Goal: Task Accomplishment & Management: Manage account settings

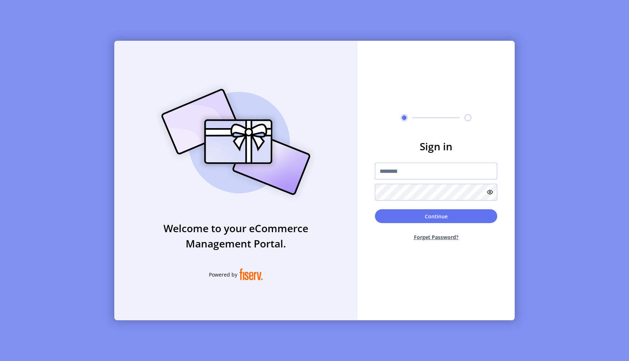
click at [400, 176] on input "text" at bounding box center [436, 171] width 122 height 17
type input "**********"
click at [375, 209] on button "Continue" at bounding box center [436, 216] width 122 height 14
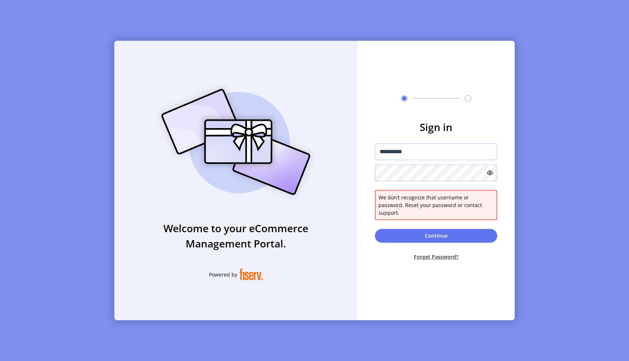
click at [489, 176] on icon at bounding box center [490, 173] width 6 height 6
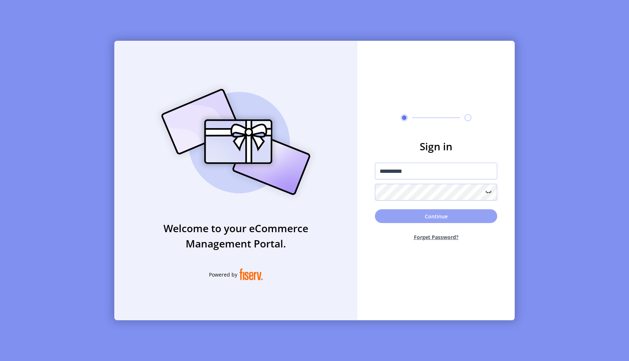
click at [474, 217] on button "Continue" at bounding box center [436, 216] width 122 height 14
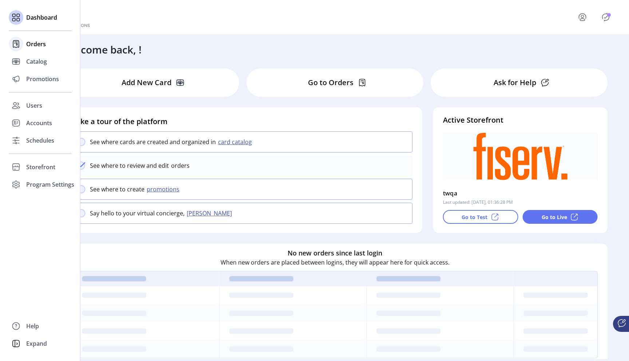
click at [36, 47] on span "Orders" at bounding box center [36, 44] width 20 height 9
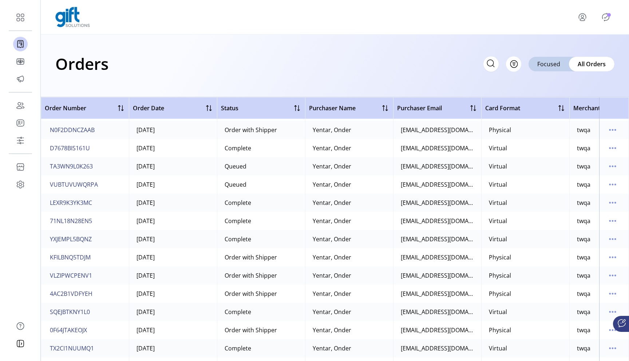
scroll to position [2242, 0]
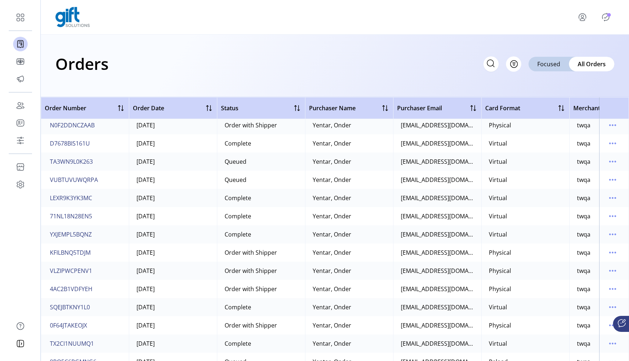
click at [581, 21] on icon "menu" at bounding box center [583, 17] width 12 height 12
click at [485, 19] on div "Profile Sign Out" at bounding box center [334, 17] width 559 height 20
click at [582, 19] on icon "menu" at bounding box center [582, 20] width 5 height 2
click at [411, 60] on div "Orders Filter Focused All Orders" at bounding box center [334, 63] width 559 height 25
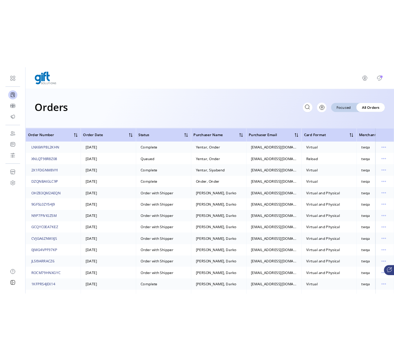
scroll to position [6655, 0]
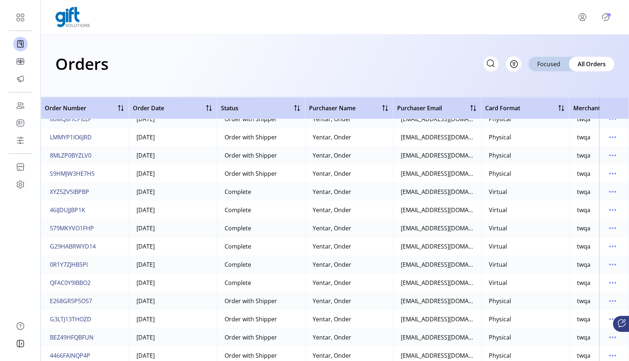
click at [601, 18] on icon "Publisher Panel" at bounding box center [606, 17] width 12 height 12
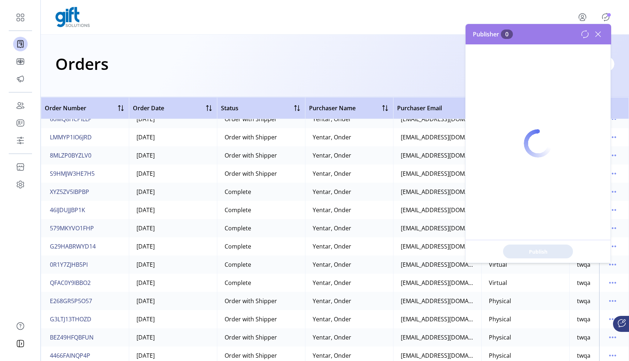
click at [596, 36] on div at bounding box center [538, 143] width 145 height 239
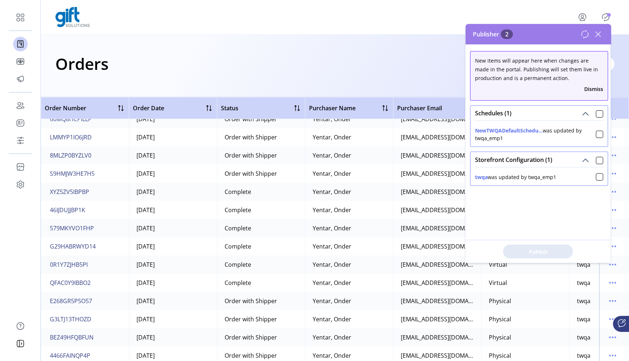
click at [598, 34] on icon at bounding box center [598, 34] width 5 height 5
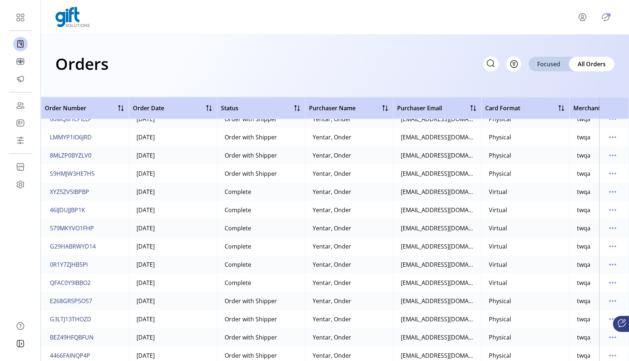
click at [581, 19] on icon "menu" at bounding box center [583, 17] width 12 height 12
click at [566, 50] on span "Sign Out" at bounding box center [568, 49] width 55 height 6
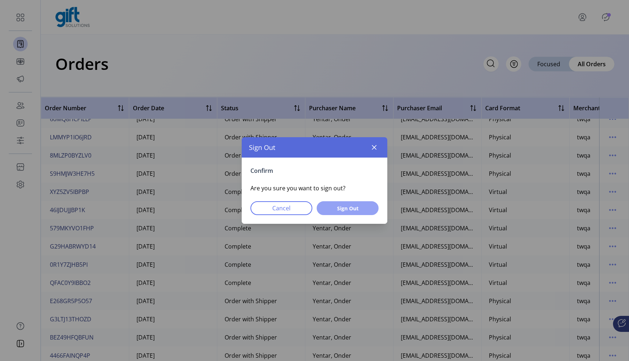
click at [351, 212] on span "Sign Out" at bounding box center [347, 209] width 43 height 8
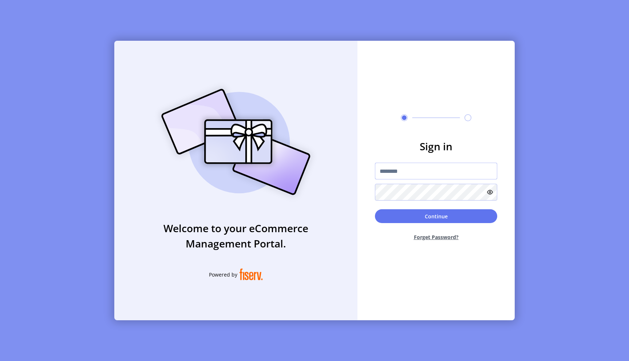
click at [420, 169] on input "text" at bounding box center [436, 171] width 122 height 17
type input "**********"
click at [441, 218] on button "Continue" at bounding box center [436, 216] width 122 height 14
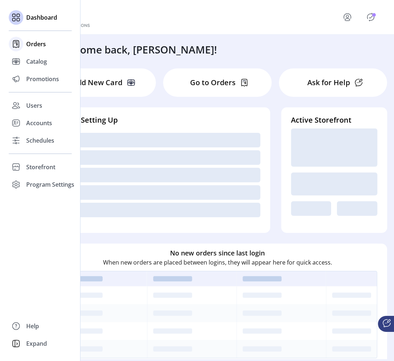
click at [32, 46] on span "Orders" at bounding box center [36, 44] width 20 height 9
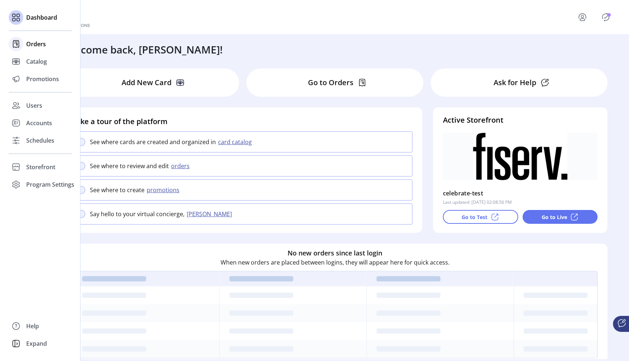
click at [34, 43] on span "Orders" at bounding box center [36, 44] width 20 height 9
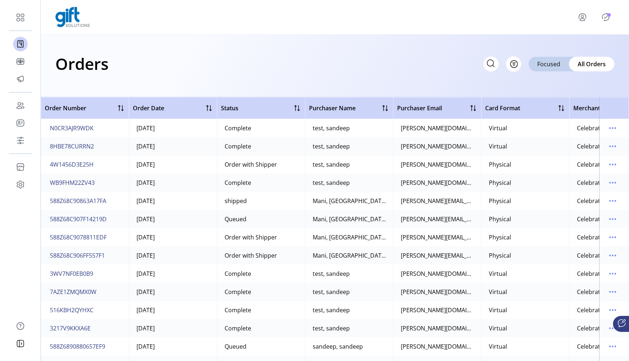
click at [584, 19] on icon "menu" at bounding box center [583, 17] width 12 height 12
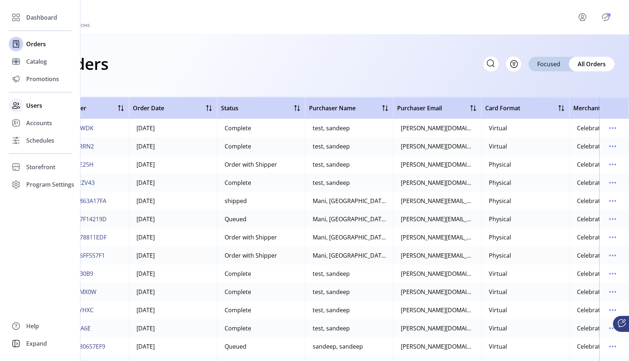
click at [37, 105] on span "Users" at bounding box center [34, 105] width 16 height 9
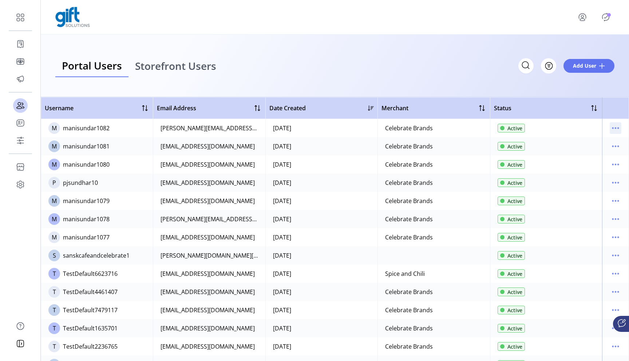
click at [612, 129] on icon "menu" at bounding box center [616, 128] width 12 height 12
click at [592, 166] on span "Reset Password" at bounding box center [581, 166] width 60 height 6
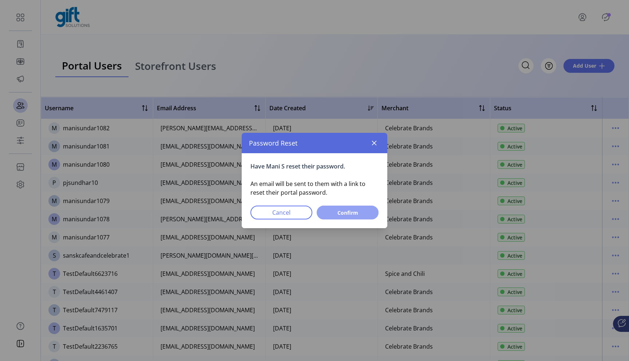
click at [363, 212] on span "Confirm" at bounding box center [347, 213] width 43 height 8
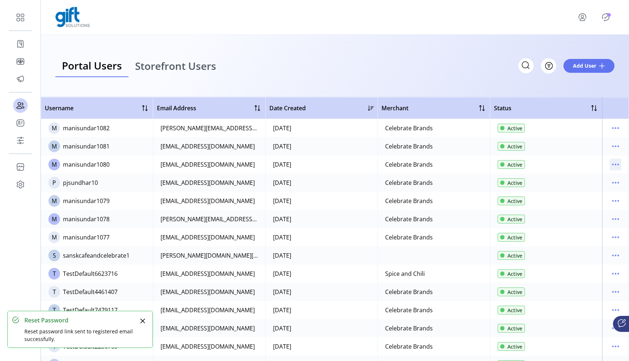
click at [612, 168] on icon "menu" at bounding box center [616, 165] width 12 height 12
click at [586, 202] on span "Reset Password" at bounding box center [581, 202] width 60 height 6
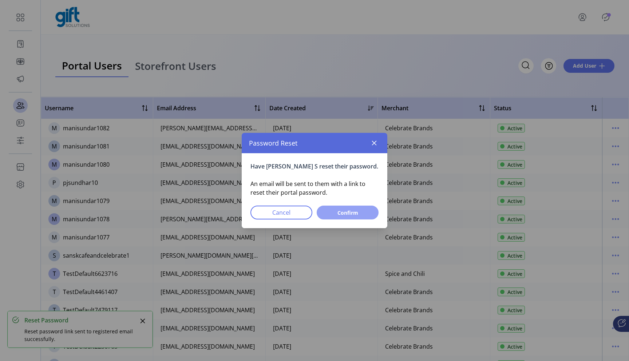
click at [369, 214] on button "Confirm" at bounding box center [348, 213] width 62 height 14
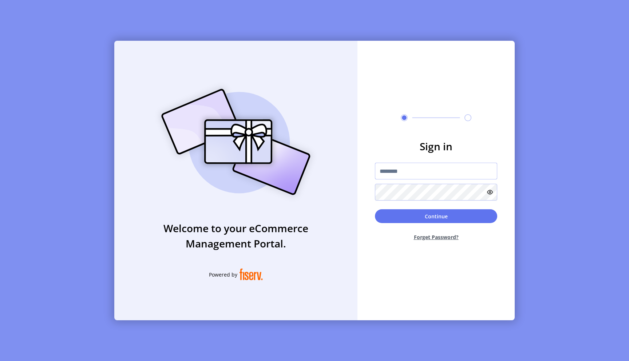
click at [405, 177] on input "text" at bounding box center [436, 171] width 122 height 17
type input "**********"
click at [438, 222] on button "Continue" at bounding box center [436, 216] width 122 height 14
click at [375, 209] on button "Continue" at bounding box center [436, 216] width 122 height 14
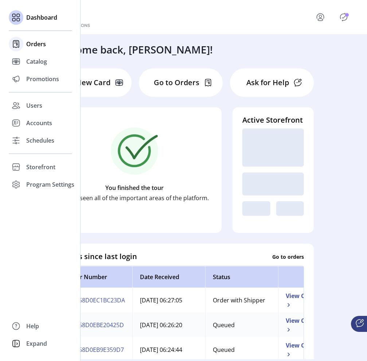
click at [39, 50] on div "Orders" at bounding box center [40, 43] width 63 height 17
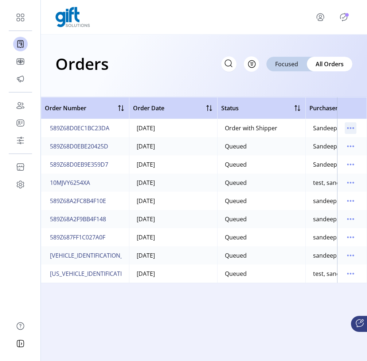
click at [353, 125] on icon "menu" at bounding box center [350, 128] width 12 height 12
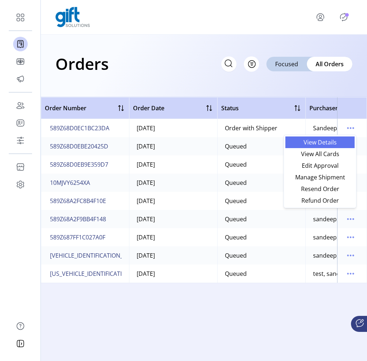
click at [335, 145] on span "View Details" at bounding box center [319, 142] width 60 height 6
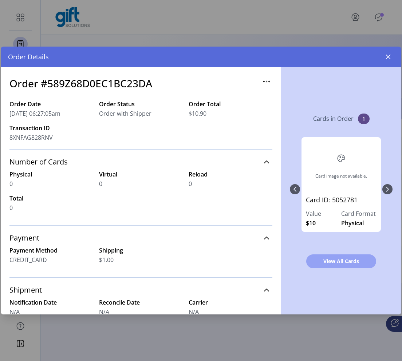
click at [347, 259] on span "View All Cards" at bounding box center [341, 261] width 51 height 8
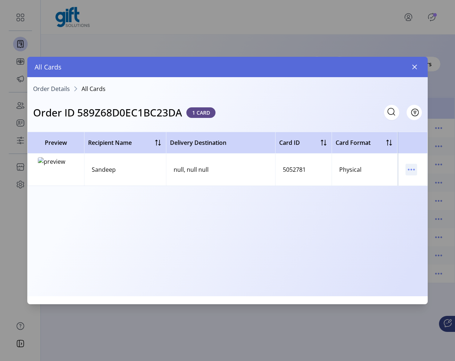
click at [409, 169] on icon "menu" at bounding box center [408, 169] width 1 height 1
click at [393, 185] on span "View Card Details" at bounding box center [381, 184] width 60 height 6
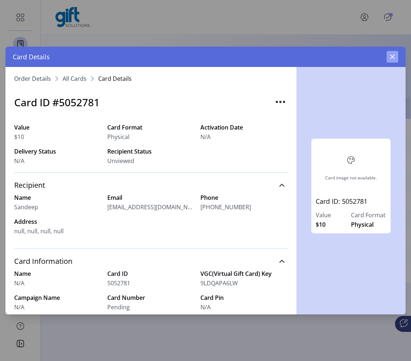
click at [391, 60] on button "button" at bounding box center [393, 57] width 12 height 12
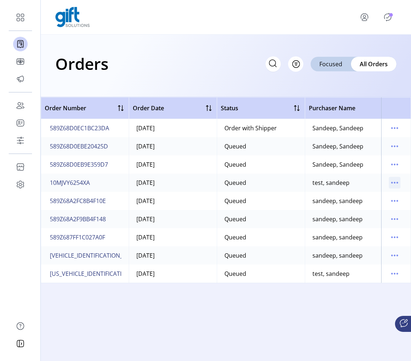
click at [398, 188] on div at bounding box center [395, 183] width 12 height 12
click at [398, 182] on icon "menu" at bounding box center [397, 182] width 1 height 1
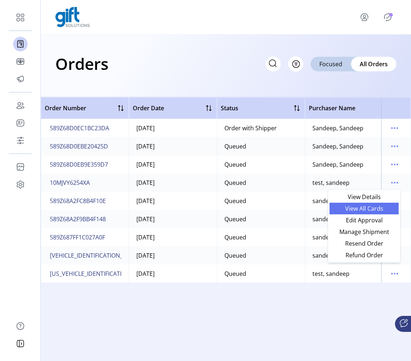
click at [373, 207] on span "View All Cards" at bounding box center [364, 209] width 60 height 6
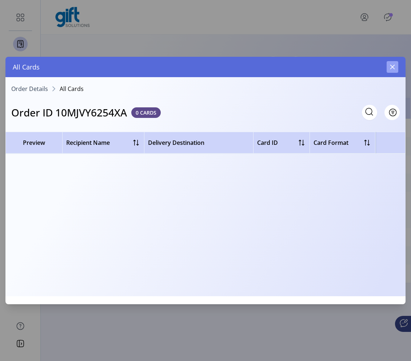
click at [393, 65] on icon "button" at bounding box center [393, 67] width 6 height 6
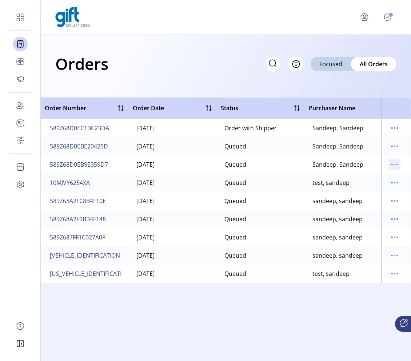
click at [391, 166] on icon "menu" at bounding box center [395, 165] width 12 height 12
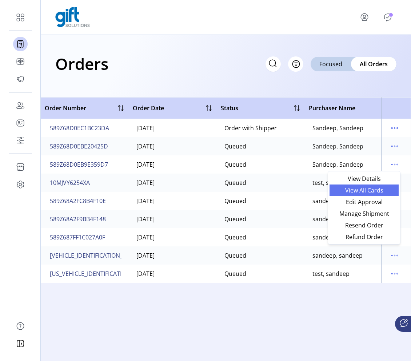
click at [371, 191] on span "View All Cards" at bounding box center [364, 191] width 60 height 6
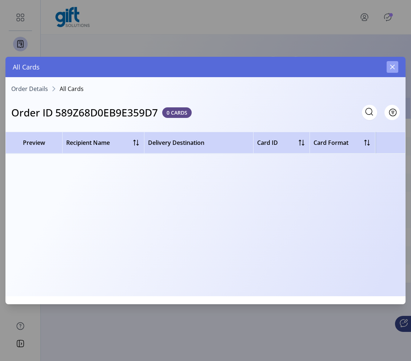
click at [391, 68] on icon "button" at bounding box center [393, 67] width 5 height 5
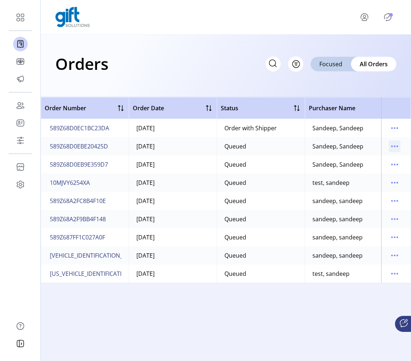
click at [397, 145] on icon "menu" at bounding box center [395, 147] width 12 height 12
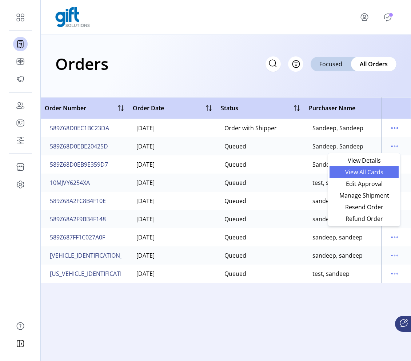
click at [359, 170] on span "View All Cards" at bounding box center [364, 172] width 60 height 6
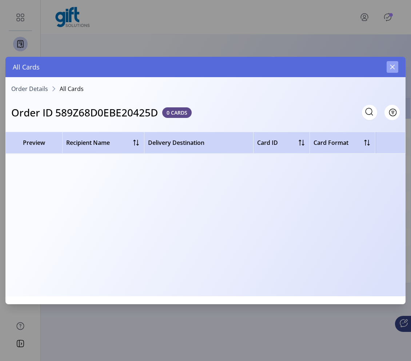
click at [393, 72] on button "button" at bounding box center [393, 67] width 12 height 12
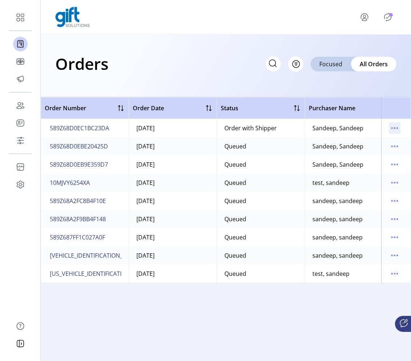
click at [396, 130] on icon "menu" at bounding box center [395, 128] width 12 height 12
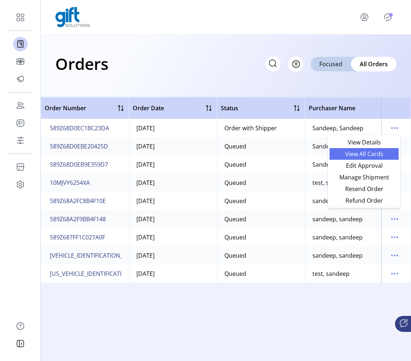
click at [381, 151] on span "View All Cards" at bounding box center [364, 154] width 60 height 6
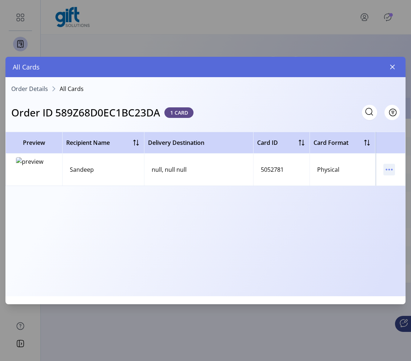
click at [390, 171] on icon "menu" at bounding box center [390, 170] width 12 height 12
click at [371, 187] on span "View Card Details" at bounding box center [359, 184] width 60 height 6
